Goal: Task Accomplishment & Management: Manage account settings

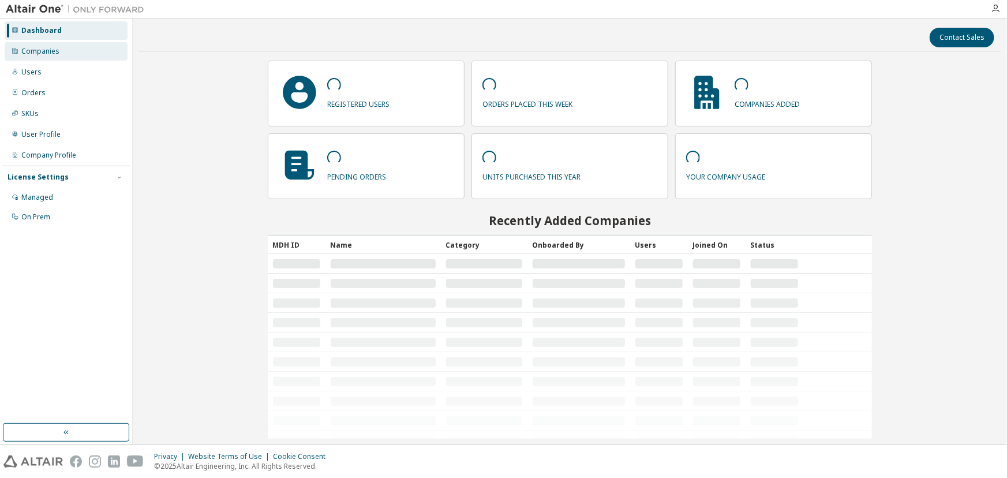
click at [61, 47] on div "Companies" at bounding box center [66, 51] width 123 height 18
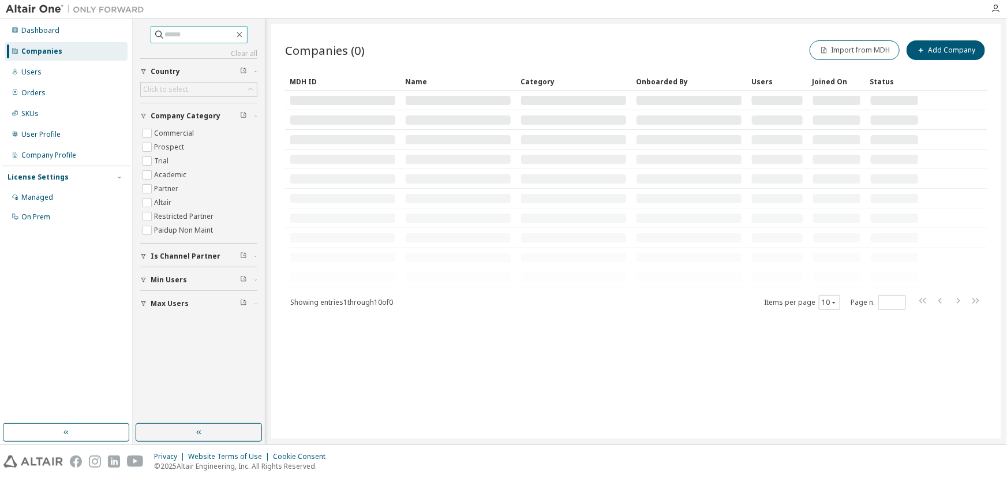
click at [213, 35] on input "text" at bounding box center [199, 35] width 69 height 12
type input "***"
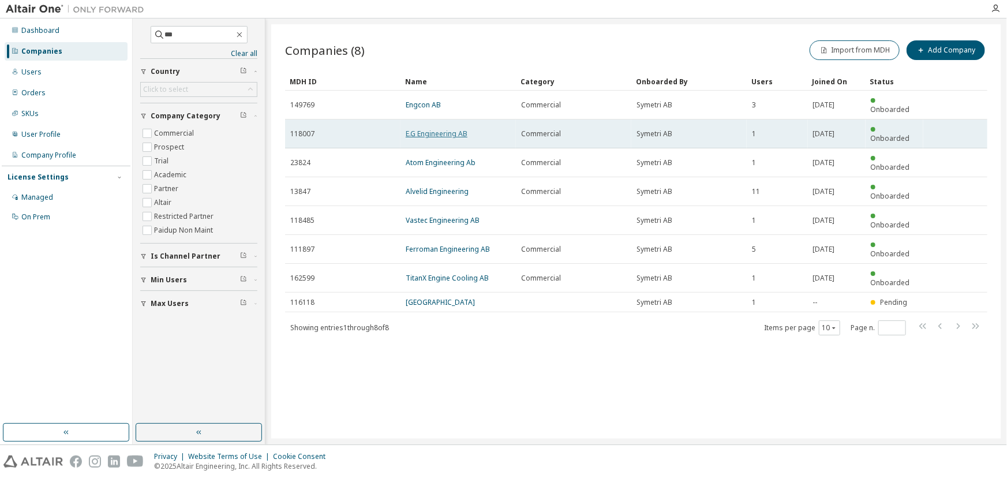
click at [447, 129] on link "E.G Engineering AB" at bounding box center [437, 134] width 62 height 10
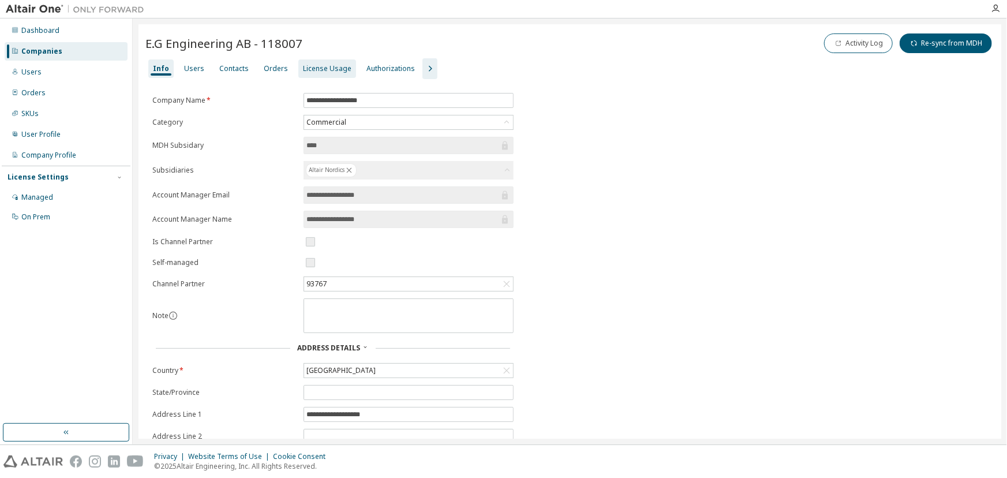
click at [329, 70] on div "License Usage" at bounding box center [327, 68] width 48 height 9
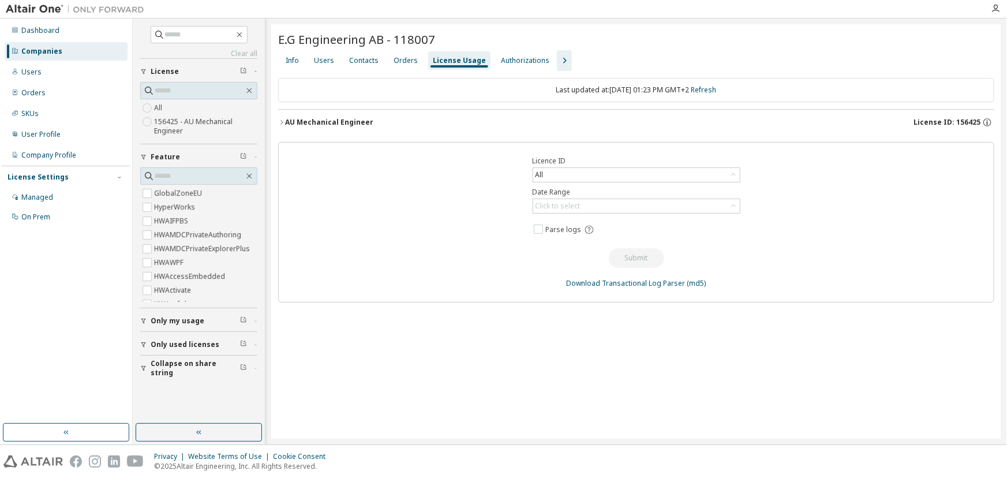
click at [340, 122] on div "AU Mechanical Engineer" at bounding box center [329, 122] width 88 height 9
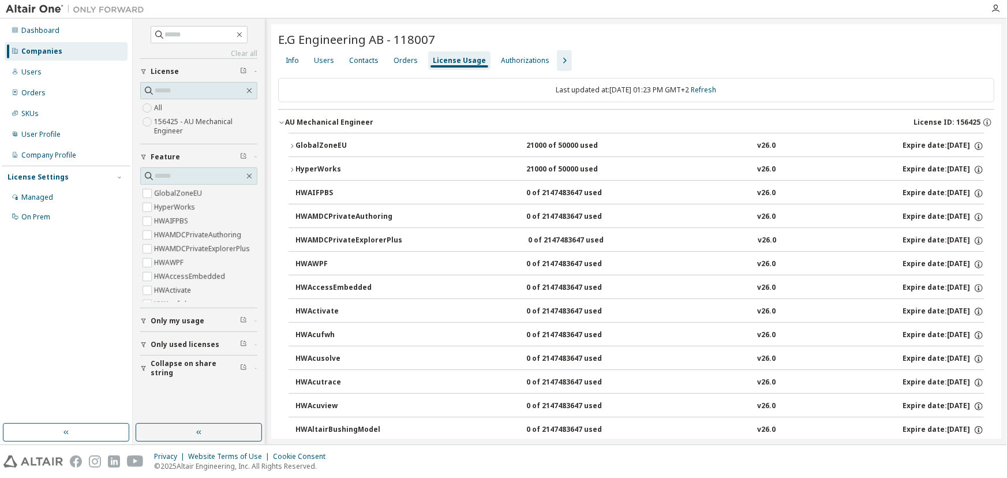
click at [340, 122] on div "AU Mechanical Engineer" at bounding box center [329, 122] width 88 height 9
